Goal: Task Accomplishment & Management: Manage account settings

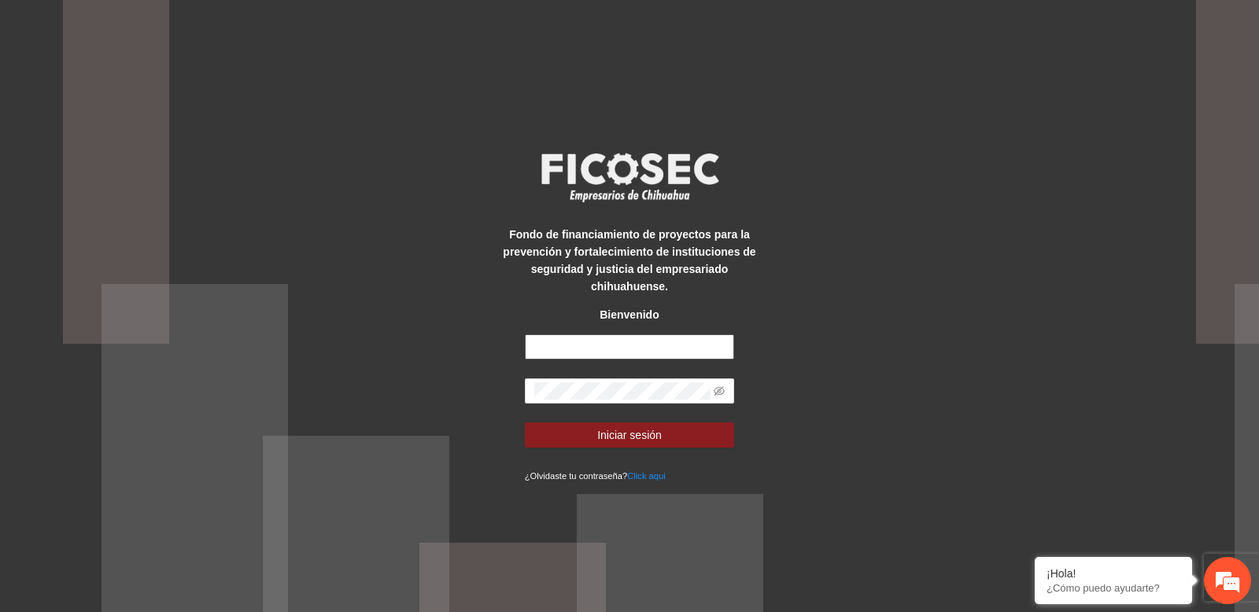
click at [527, 338] on input "text" at bounding box center [630, 346] width 210 height 25
click at [572, 340] on input "text" at bounding box center [630, 346] width 210 height 25
click at [563, 380] on span at bounding box center [630, 390] width 210 height 25
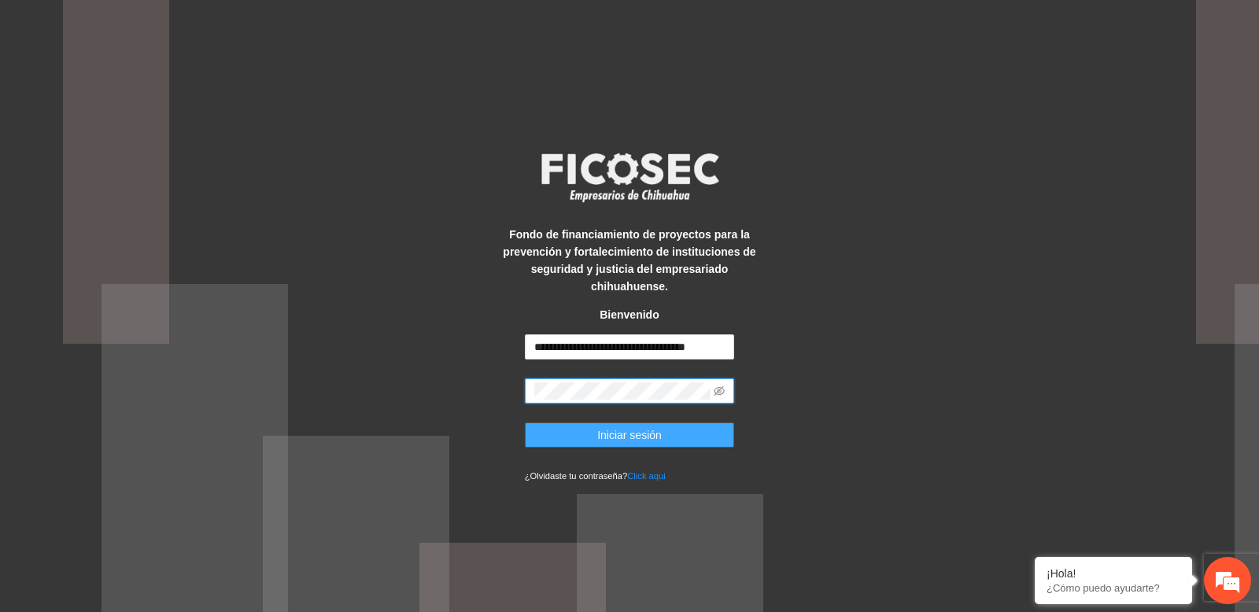
click at [599, 441] on span "Iniciar sesión" at bounding box center [629, 434] width 65 height 17
click at [599, 345] on input "**********" at bounding box center [630, 346] width 210 height 25
paste input "text"
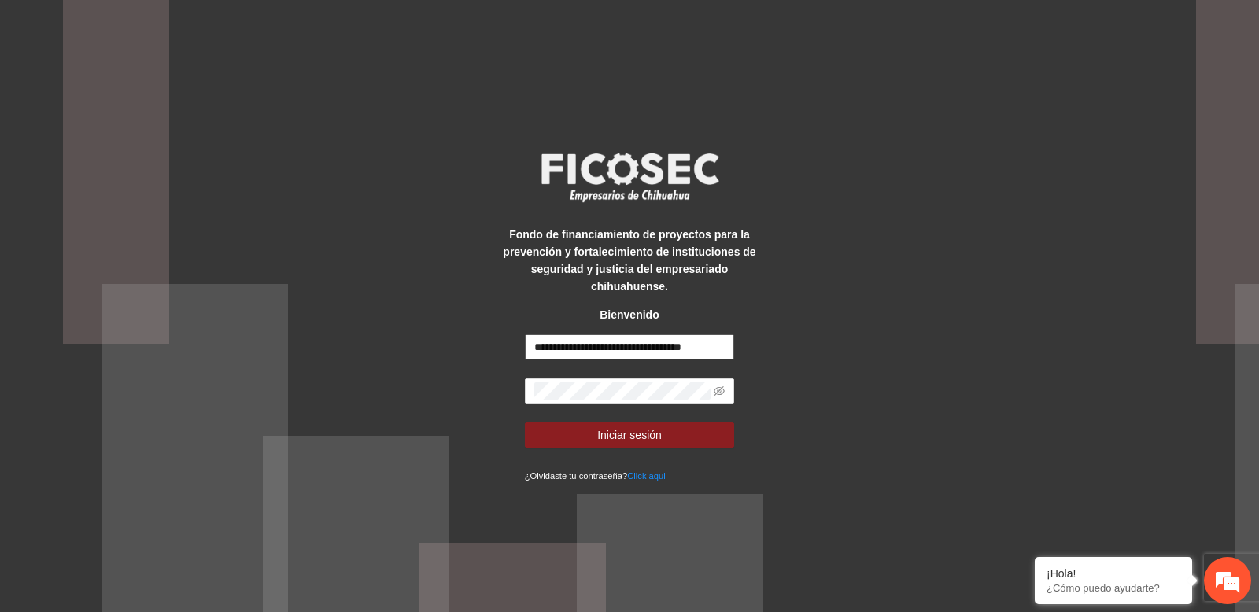
scroll to position [0, 21]
type input "**********"
click at [663, 436] on button "Iniciar sesión" at bounding box center [630, 435] width 210 height 25
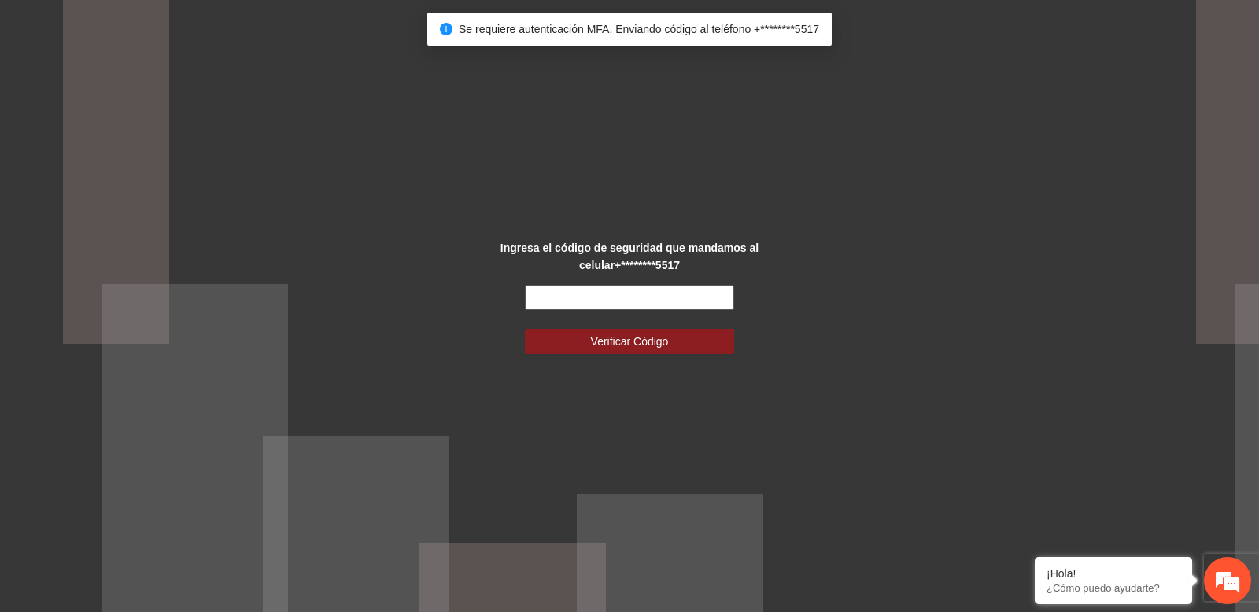
click at [598, 294] on input "text" at bounding box center [630, 297] width 210 height 25
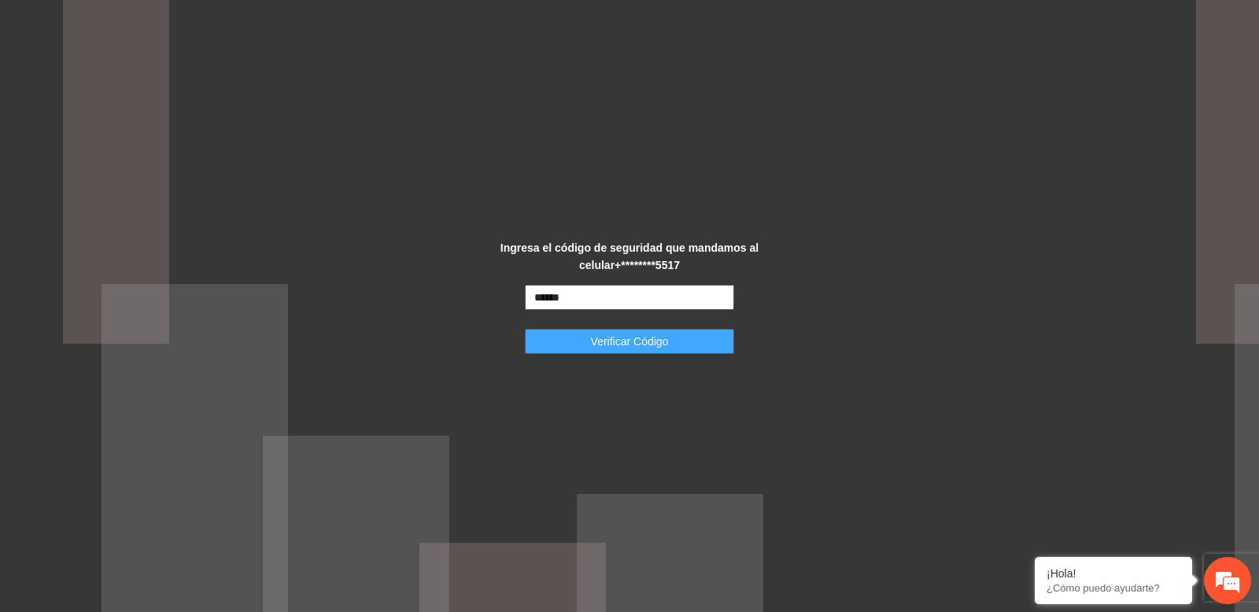
type input "******"
click at [691, 345] on button "Verificar Código" at bounding box center [630, 341] width 210 height 25
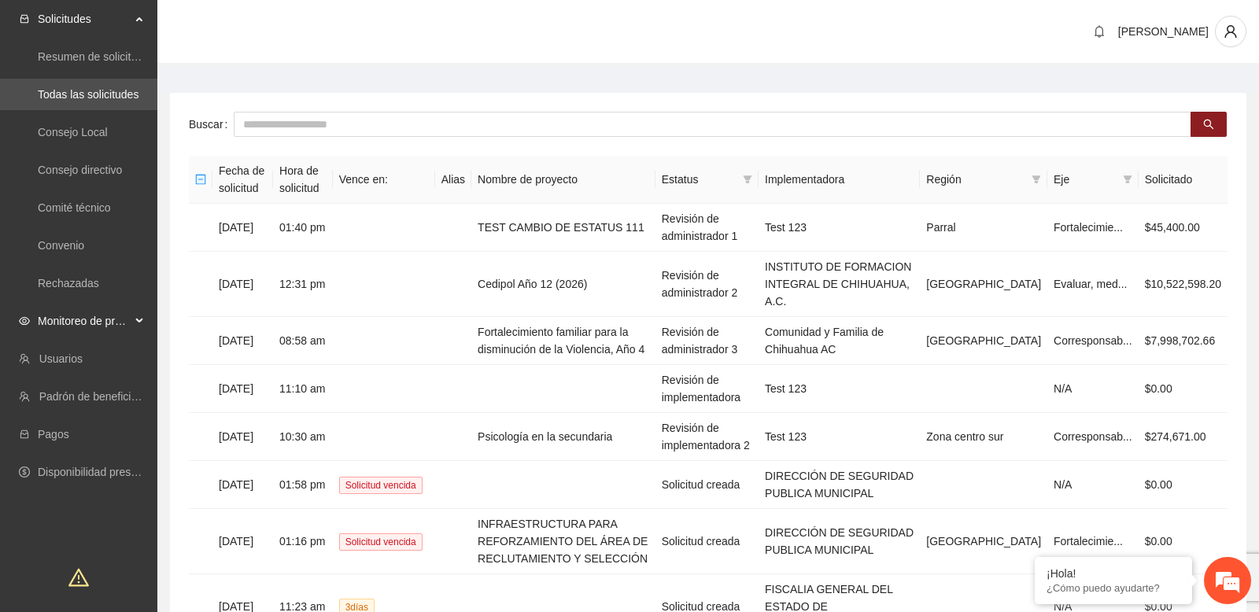
click at [115, 320] on span "Monitoreo de proyectos" at bounding box center [84, 320] width 93 height 31
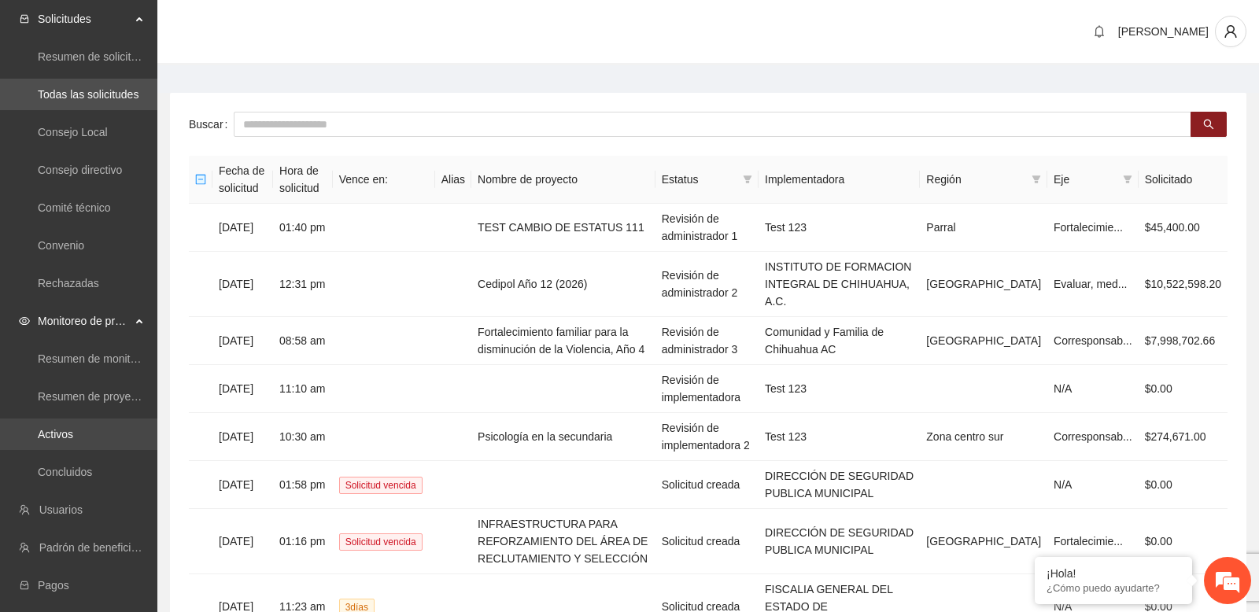
click at [73, 435] on link "Activos" at bounding box center [55, 434] width 35 height 13
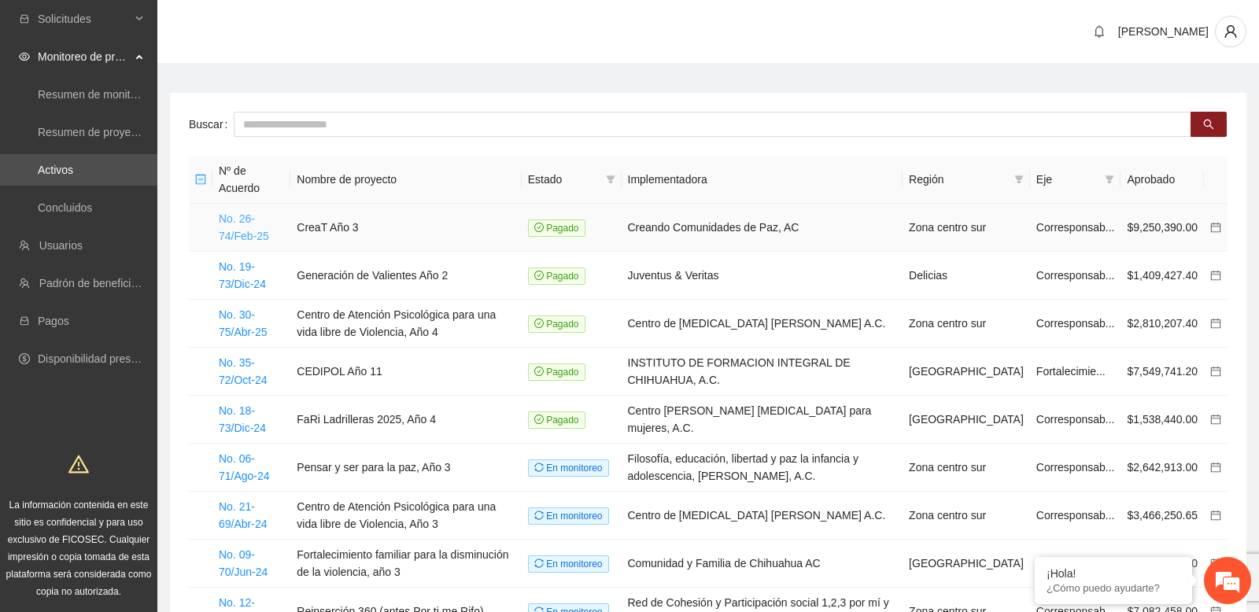
click at [261, 234] on link "No. 26-74/Feb-25" at bounding box center [244, 227] width 50 height 30
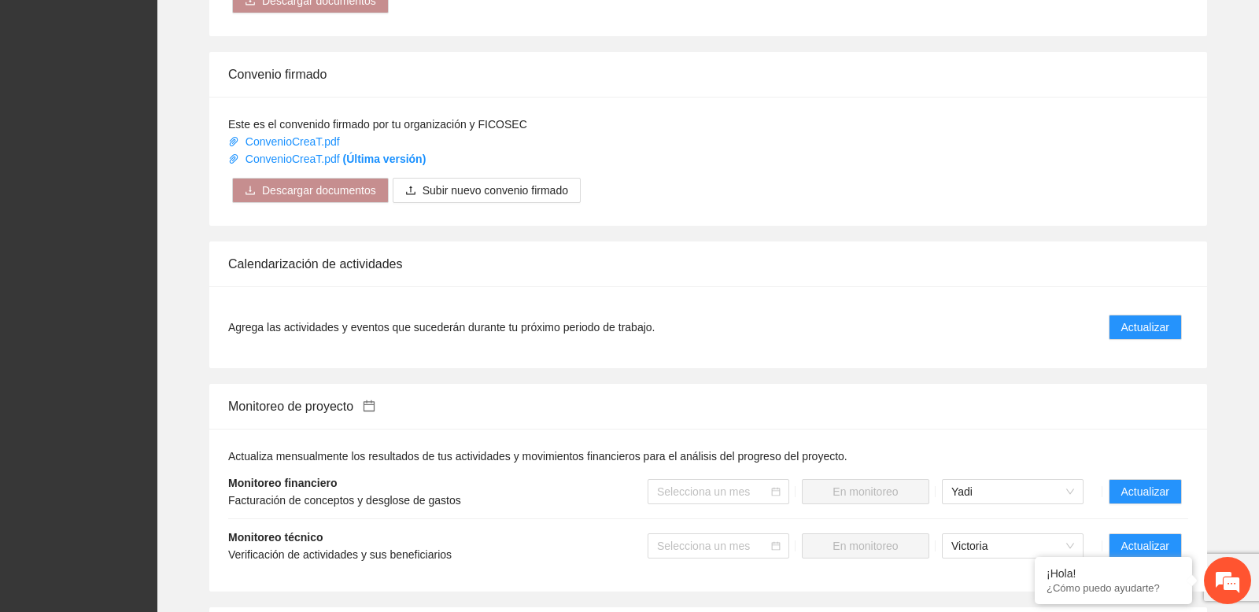
scroll to position [1132, 0]
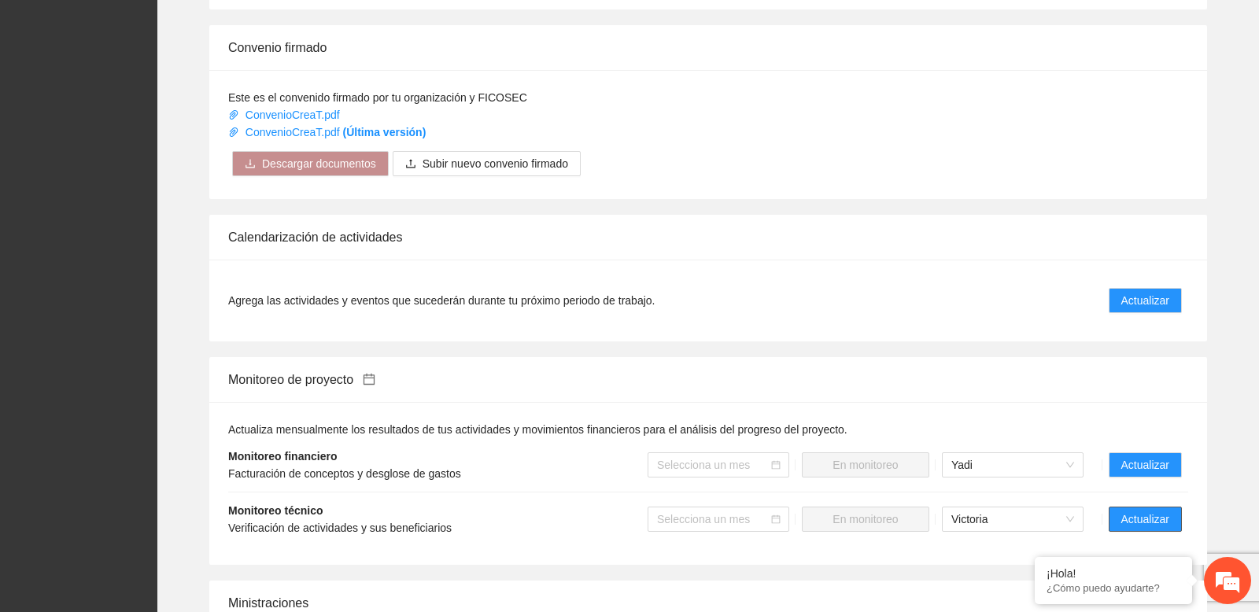
click at [1134, 518] on span "Actualizar" at bounding box center [1145, 519] width 48 height 17
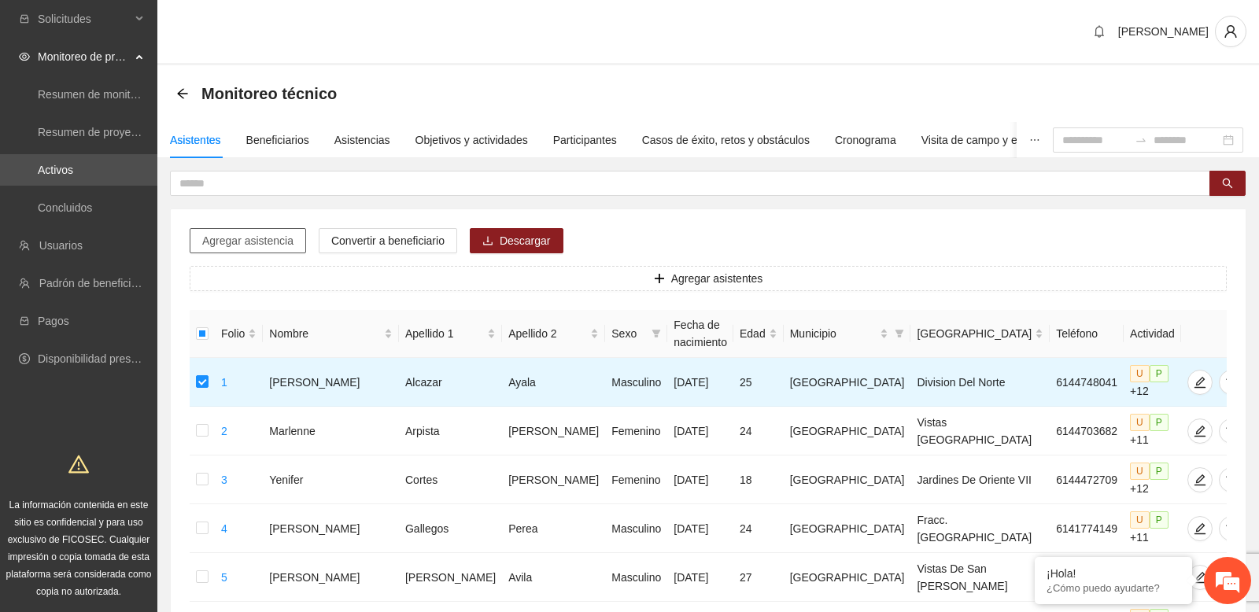
click at [238, 240] on span "Agregar asistencia" at bounding box center [247, 240] width 91 height 17
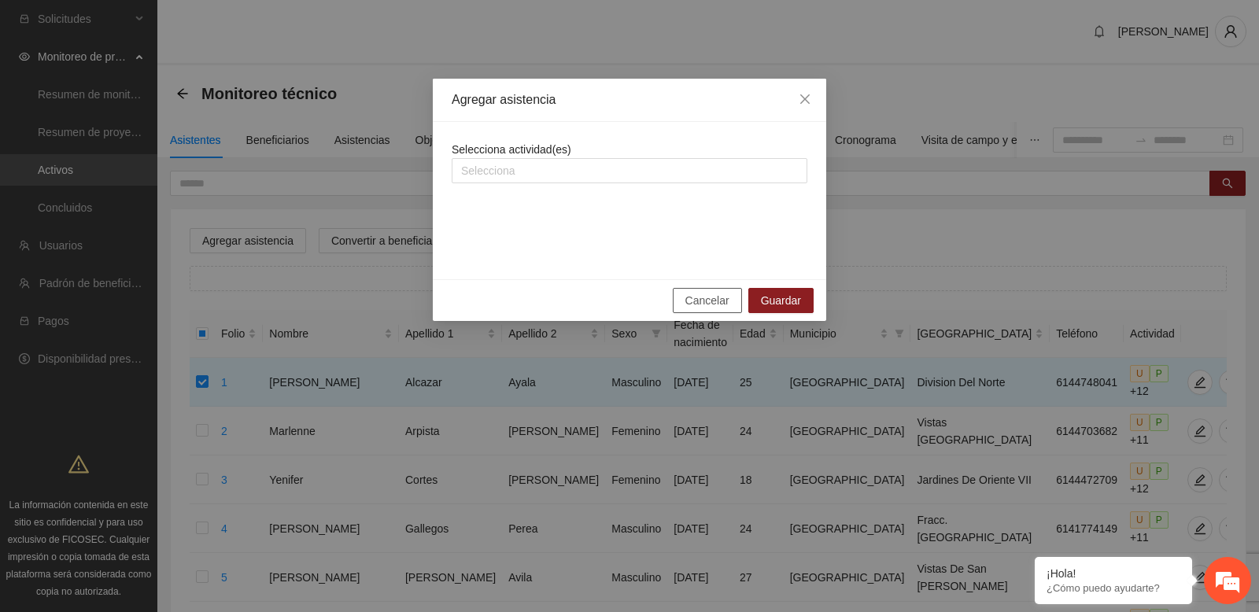
click at [705, 298] on span "Cancelar" at bounding box center [707, 300] width 44 height 17
